Goal: Navigation & Orientation: Find specific page/section

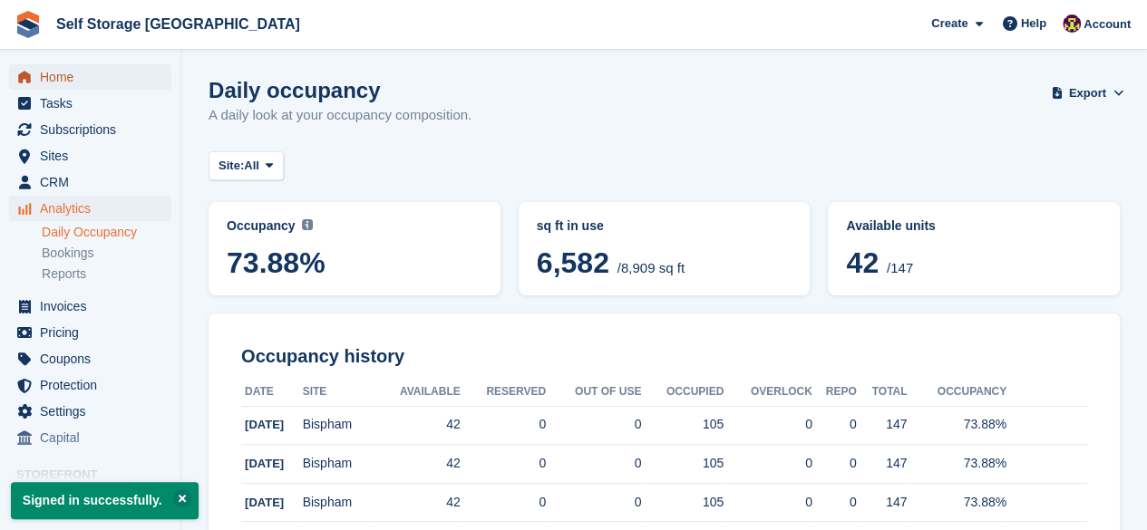
click at [71, 78] on span "Home" at bounding box center [94, 76] width 109 height 25
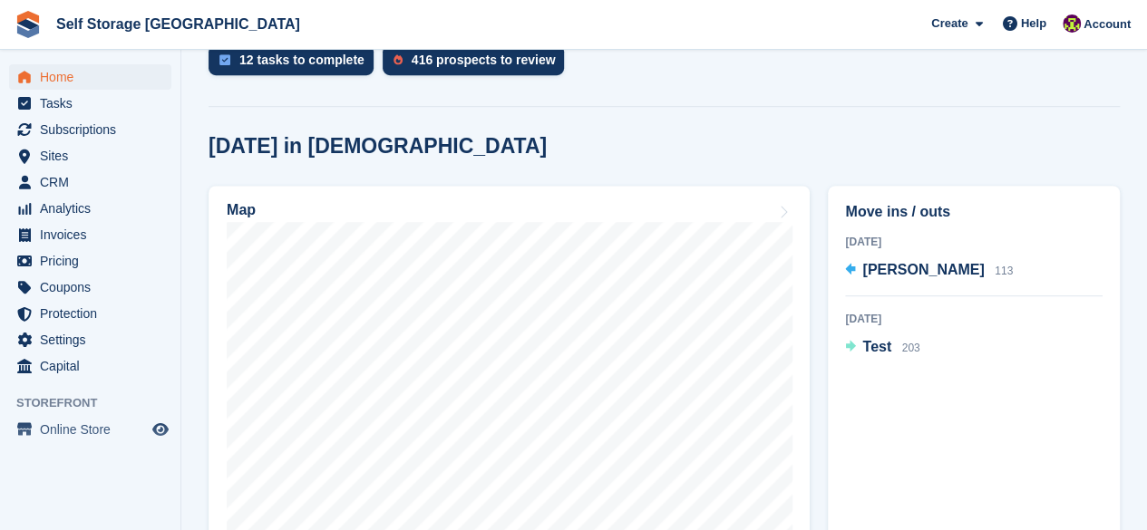
scroll to position [431, 0]
click at [82, 209] on span "Analytics" at bounding box center [94, 208] width 109 height 25
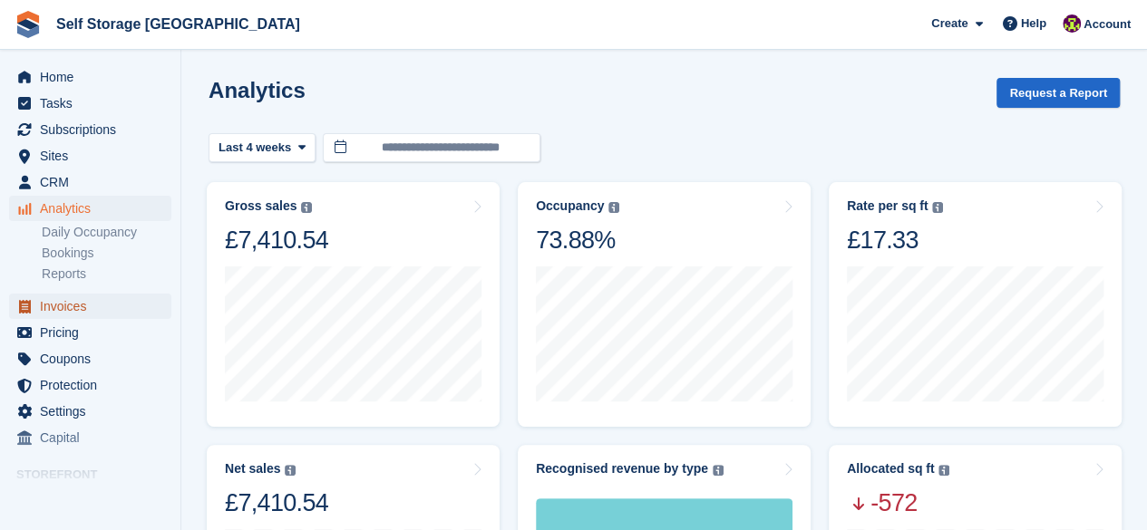
click at [71, 303] on span "Invoices" at bounding box center [94, 306] width 109 height 25
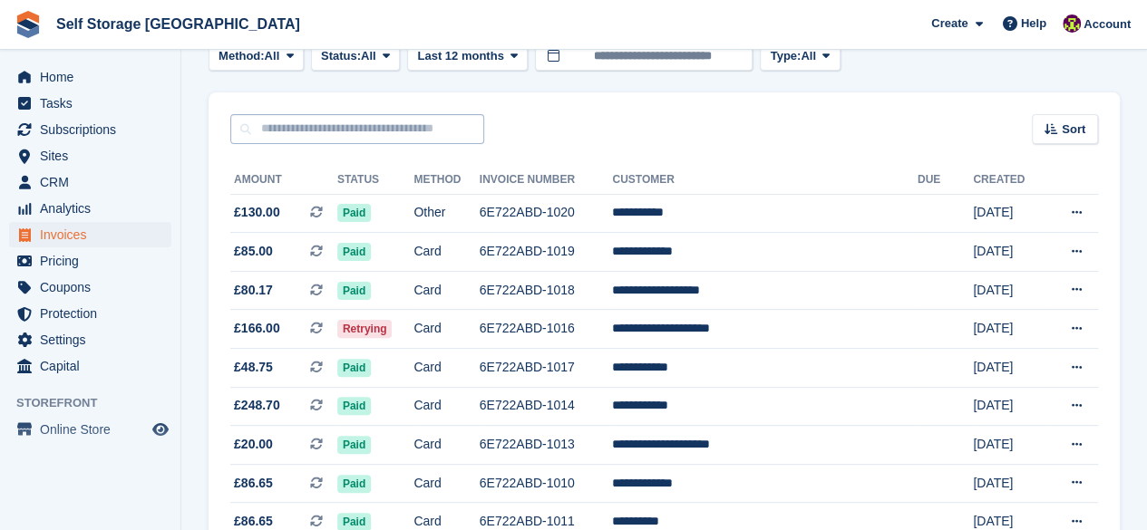
scroll to position [111, 0]
